Goal: Check status: Check status

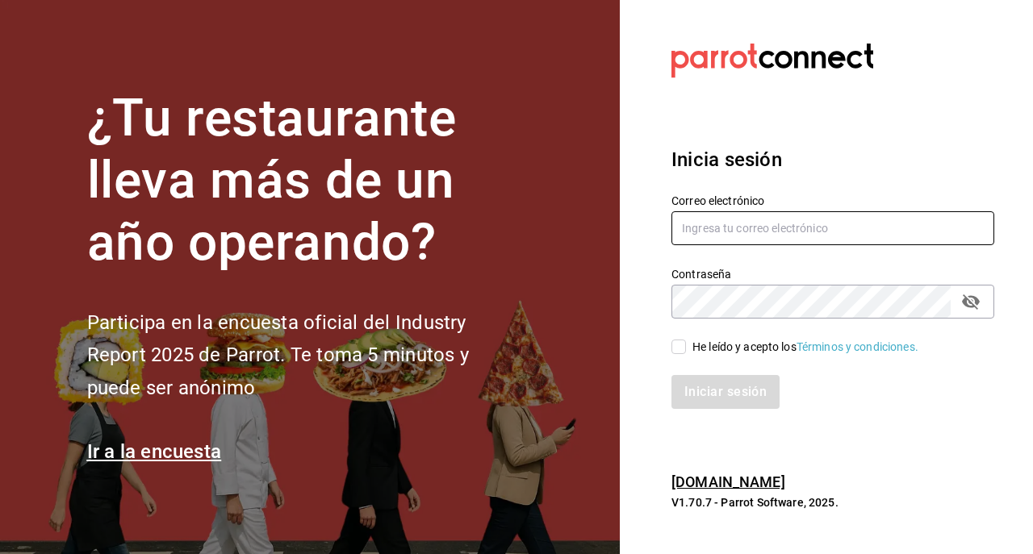
type input "[EMAIL_ADDRESS][DOMAIN_NAME]"
click at [679, 345] on input "He leído y acepto los Términos y condiciones." at bounding box center [678, 347] width 15 height 15
checkbox input "true"
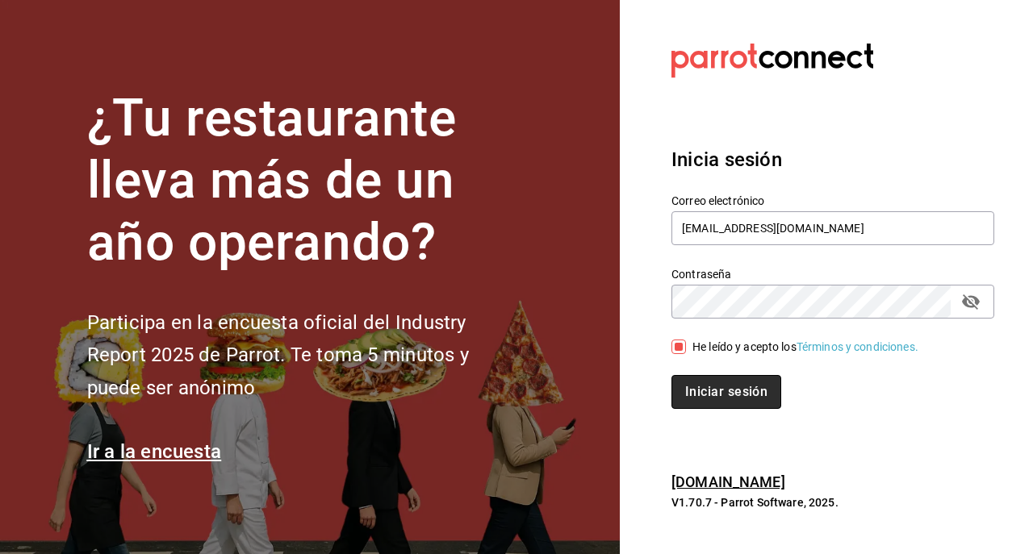
click at [697, 390] on button "Iniciar sesión" at bounding box center [726, 392] width 110 height 34
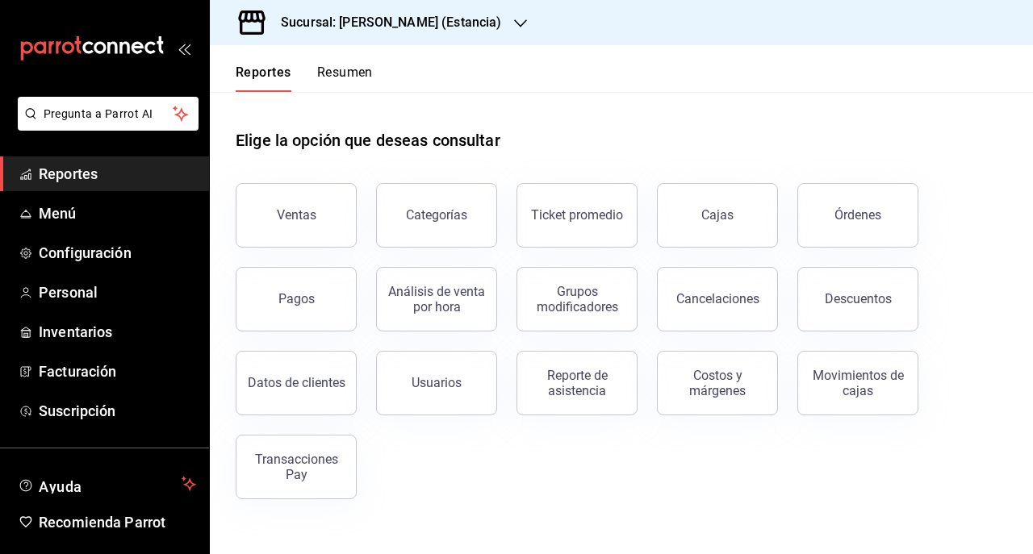
click at [340, 20] on h3 "Sucursal: [PERSON_NAME] (Estancia)" at bounding box center [384, 22] width 233 height 19
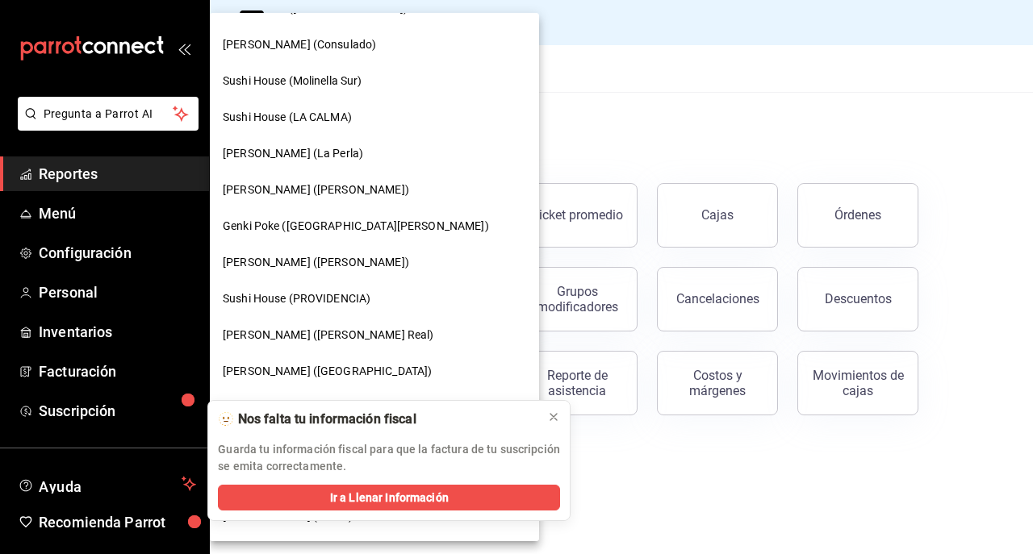
scroll to position [137, 0]
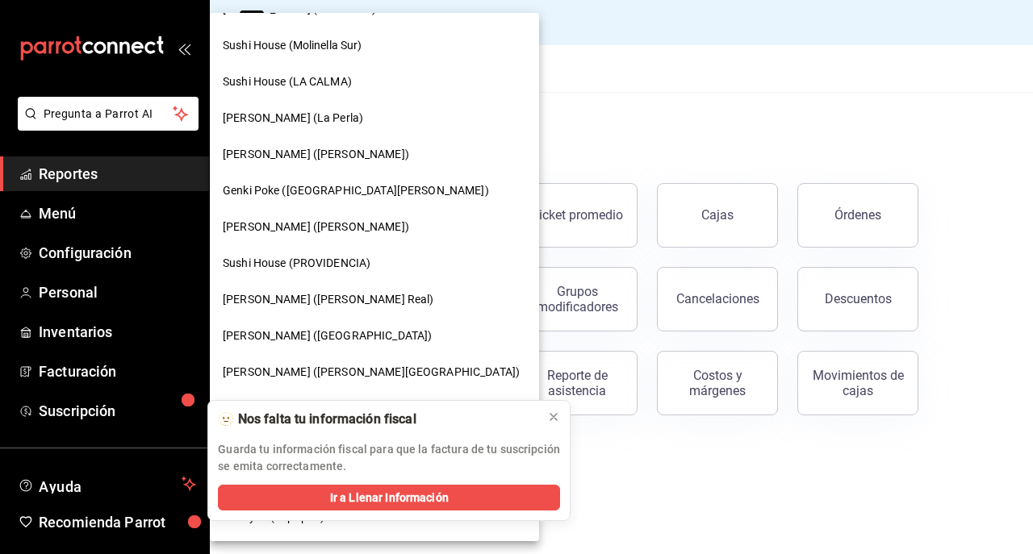
click at [301, 339] on span "Genki Poke (Liverpool)" at bounding box center [327, 336] width 209 height 17
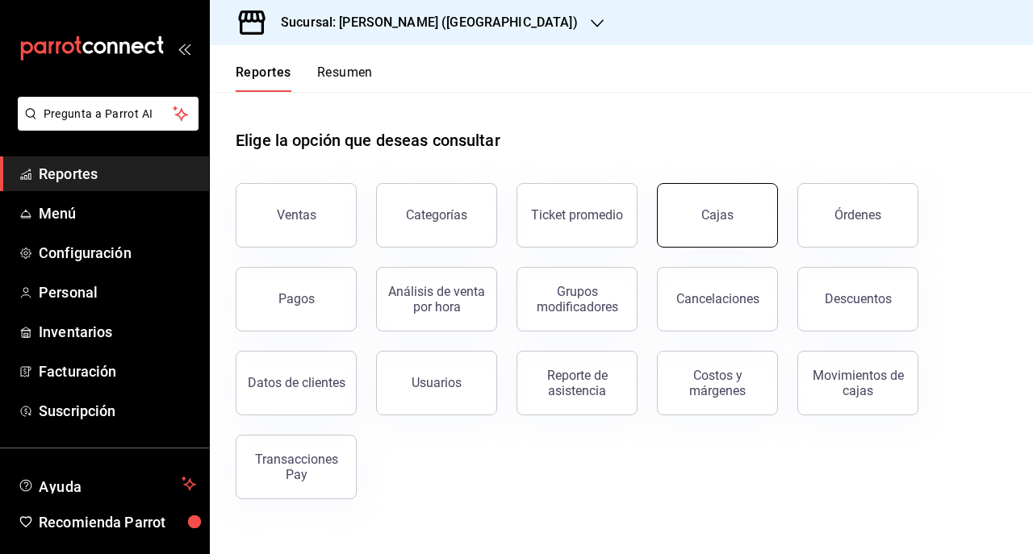
click at [714, 211] on div "Cajas" at bounding box center [717, 215] width 33 height 19
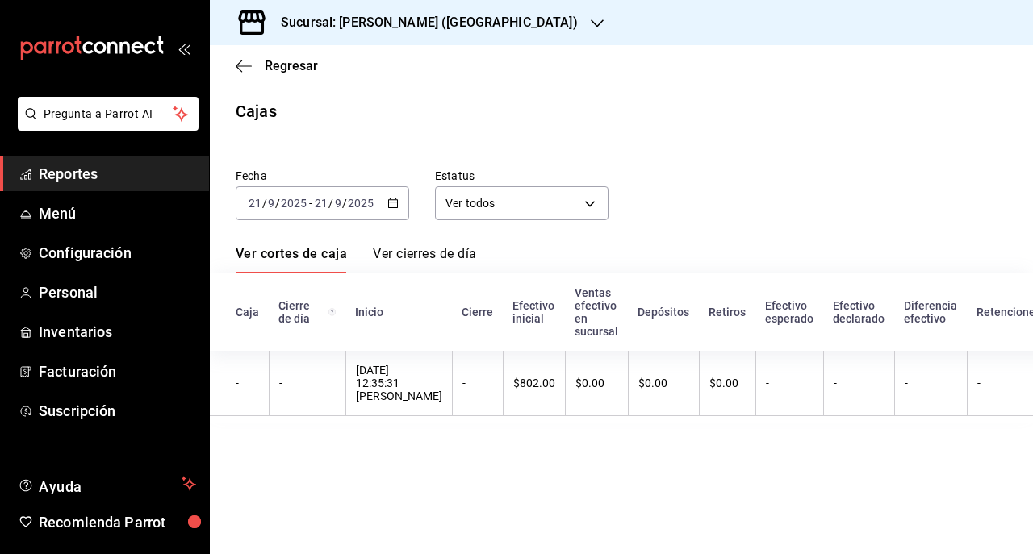
click at [397, 210] on div "2025-09-21 21 / 9 / 2025 - 2025-09-21 21 / 9 / 2025" at bounding box center [322, 203] width 173 height 34
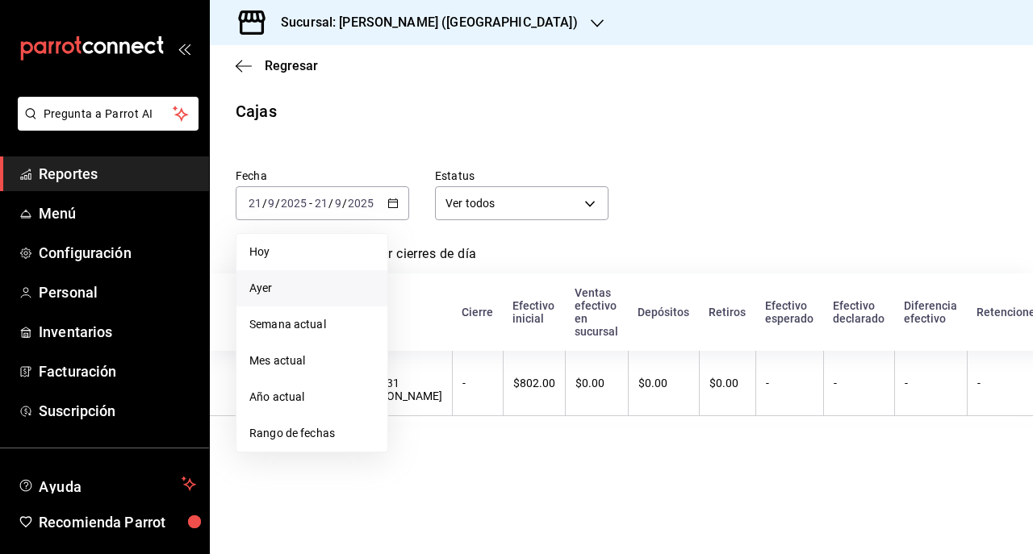
click at [317, 282] on span "Ayer" at bounding box center [311, 288] width 125 height 17
